Goal: Task Accomplishment & Management: Use online tool/utility

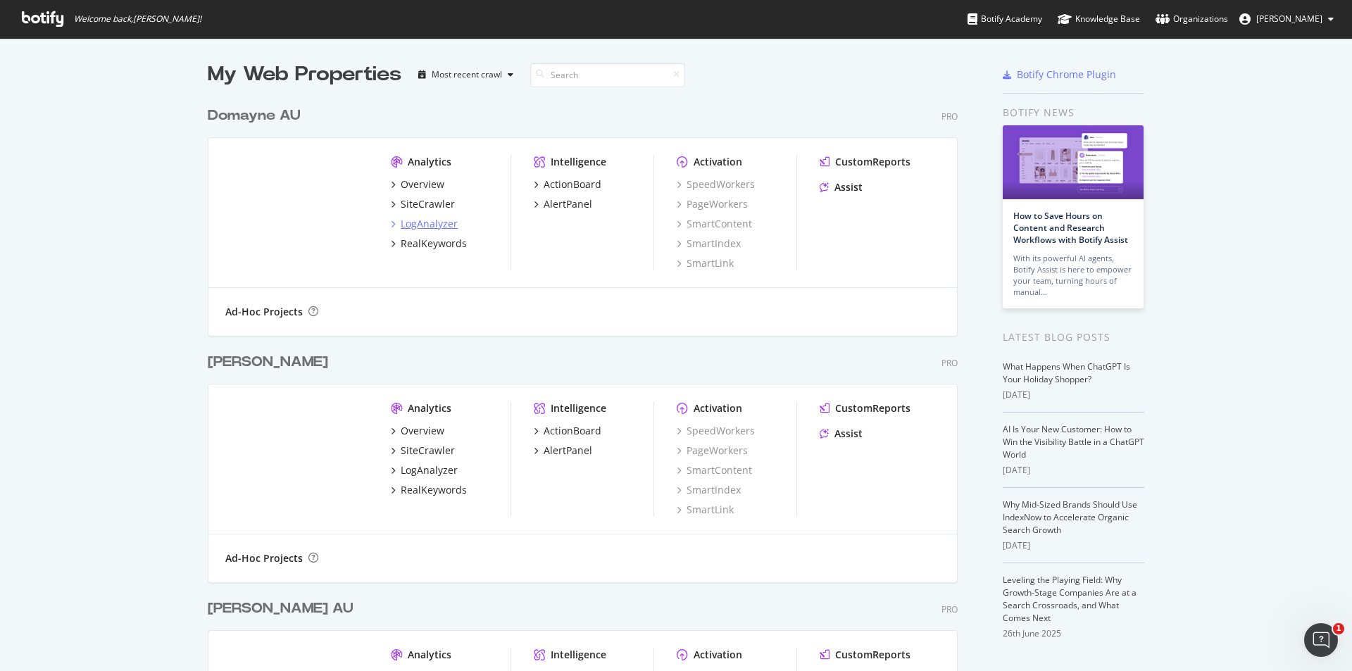
click at [431, 226] on div "LogAnalyzer" at bounding box center [429, 224] width 57 height 14
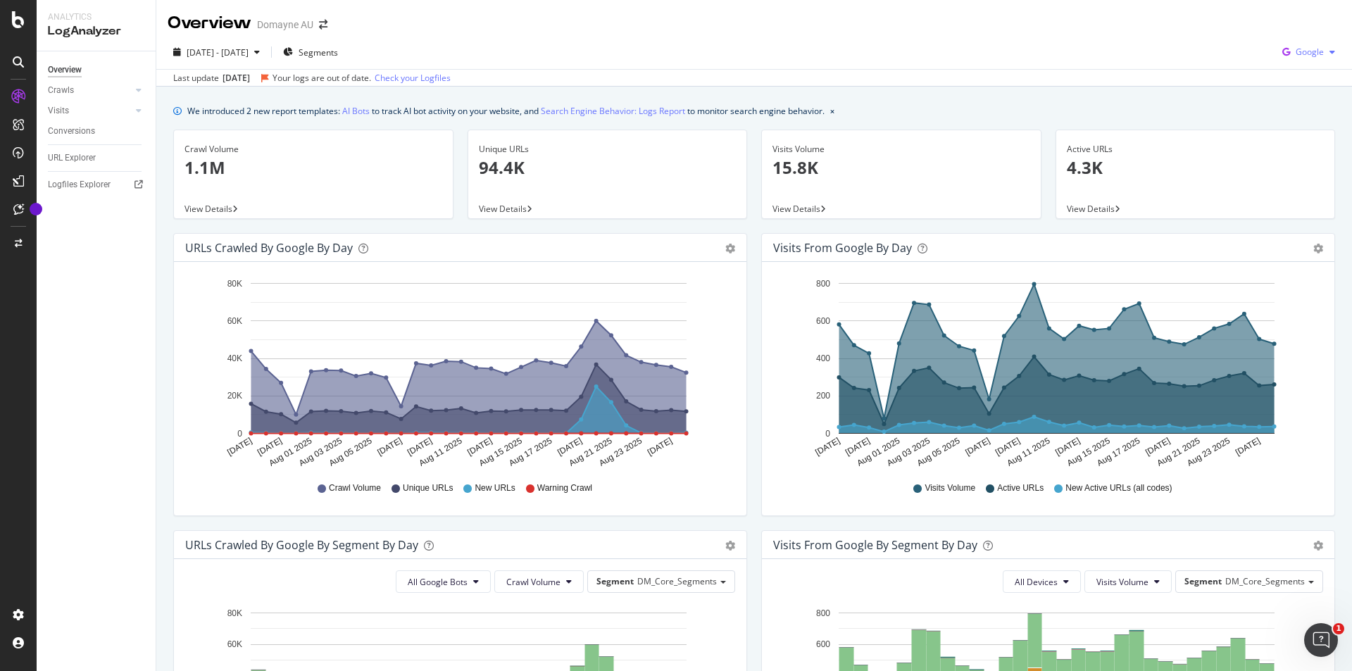
click at [1301, 53] on span "Google" at bounding box center [1310, 52] width 28 height 12
click at [1286, 127] on span "OpenAI" at bounding box center [1309, 132] width 52 height 13
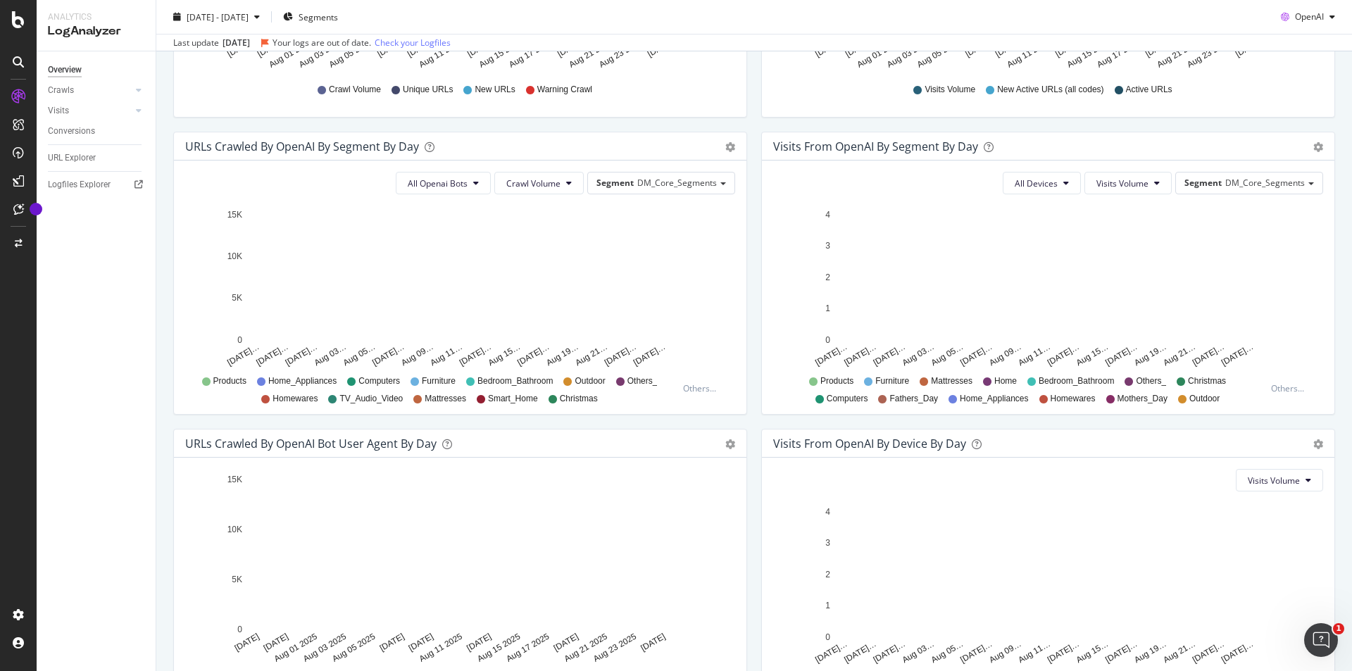
scroll to position [503, 0]
